Goal: Information Seeking & Learning: Learn about a topic

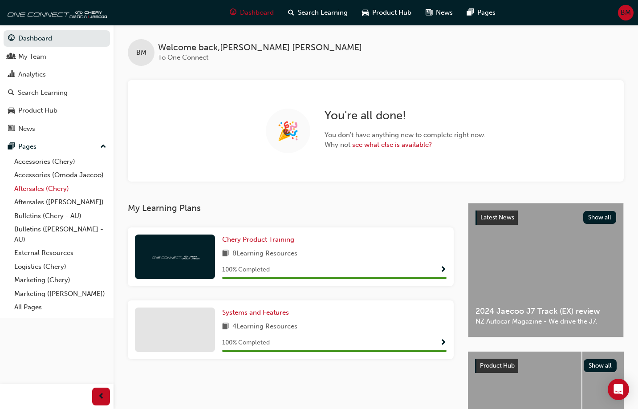
click at [44, 188] on link "Aftersales (Chery)" at bounding box center [60, 189] width 99 height 14
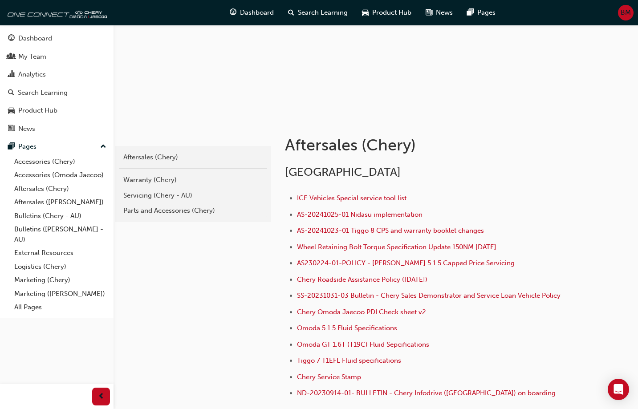
scroll to position [82, 0]
click at [144, 194] on div "Servicing (Chery - AU)" at bounding box center [192, 196] width 139 height 10
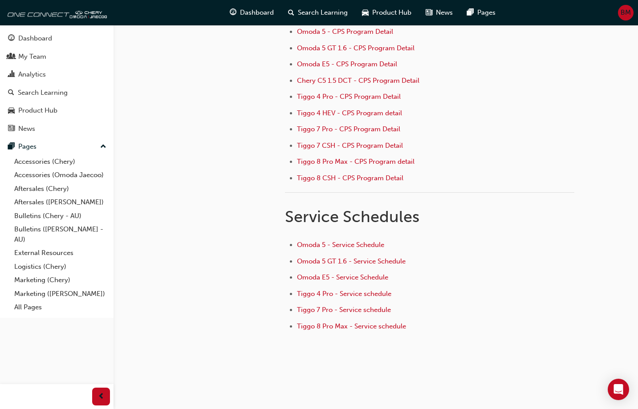
scroll to position [135, 0]
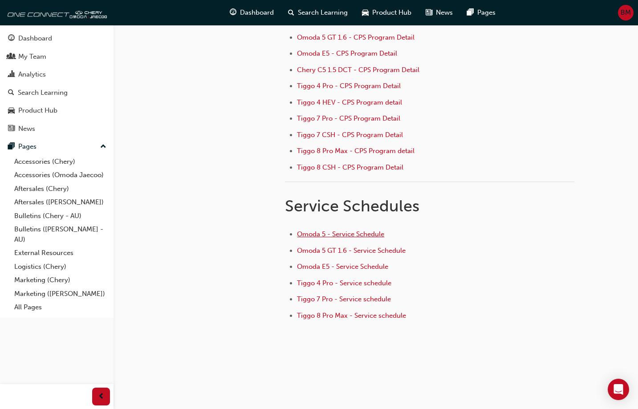
click at [329, 233] on span "Omoda 5 - Service Schedule" at bounding box center [340, 234] width 87 height 8
